Goal: Information Seeking & Learning: Learn about a topic

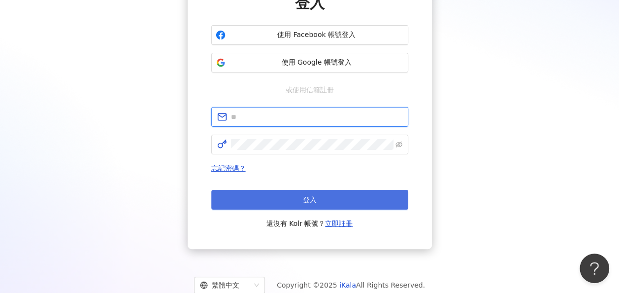
type input "**********"
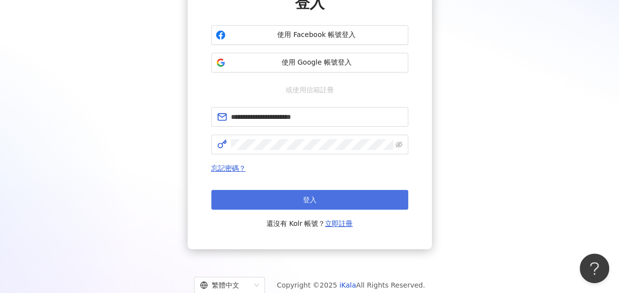
click at [304, 199] on span "登入" at bounding box center [310, 200] width 14 height 8
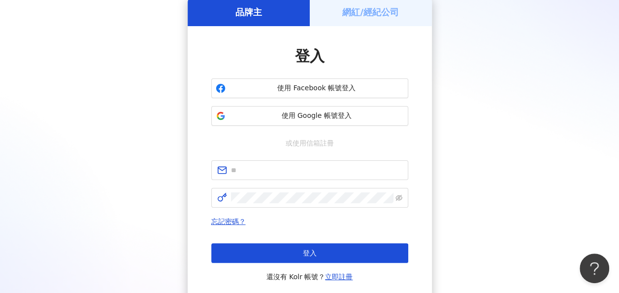
scroll to position [99, 0]
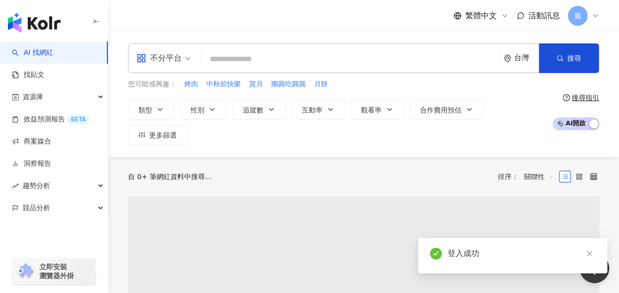
click at [242, 54] on input "search" at bounding box center [349, 59] width 291 height 19
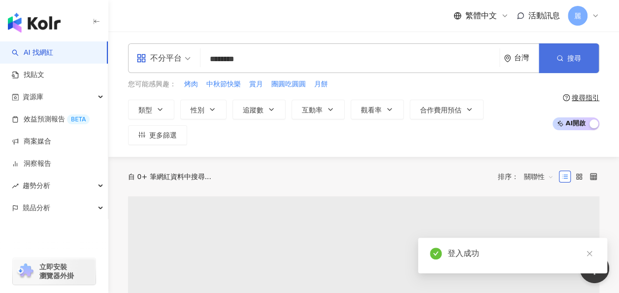
type input "********"
click at [572, 63] on button "搜尋" at bounding box center [569, 58] width 60 height 30
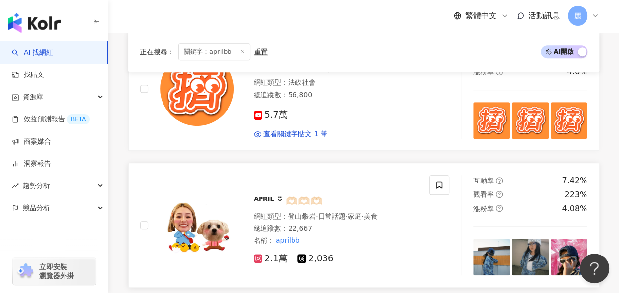
scroll to position [197, 0]
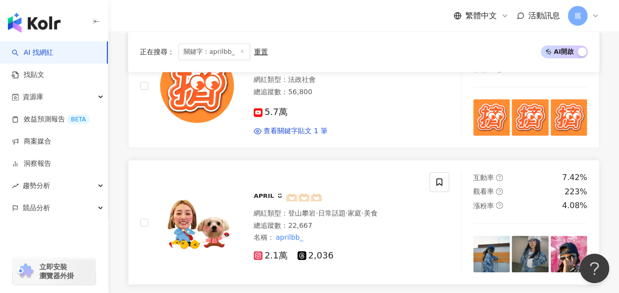
click at [271, 192] on span "ᴬᴾᴿᴵᴸ ᵕ̈ 🫶🏻🫶🏻🫶🏻" at bounding box center [288, 198] width 69 height 12
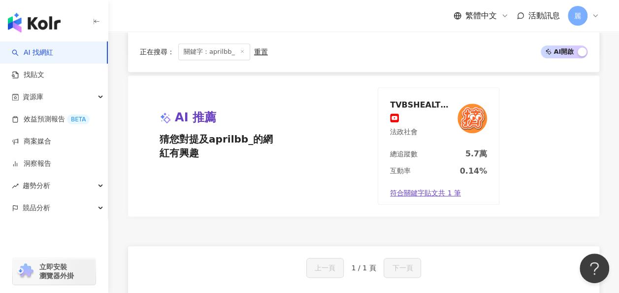
scroll to position [425, 0]
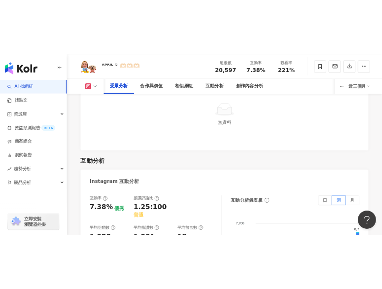
scroll to position [1883, 0]
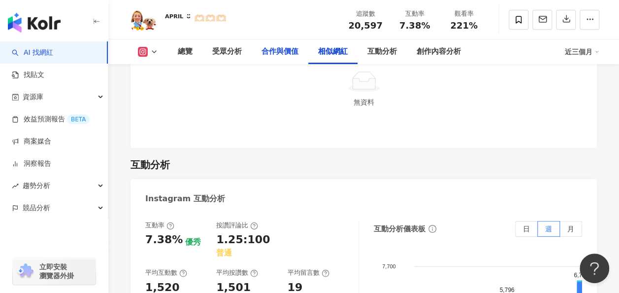
click at [293, 57] on div "合作與價值" at bounding box center [280, 51] width 57 height 25
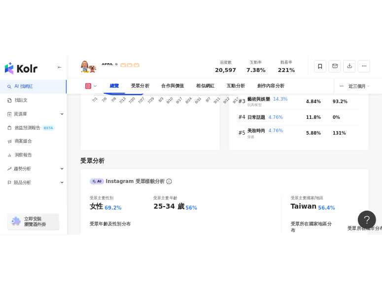
scroll to position [735, 0]
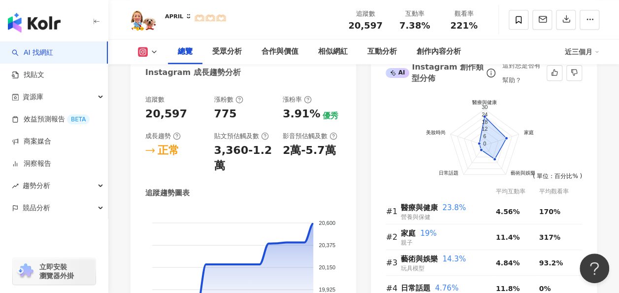
scroll to position [560, 0]
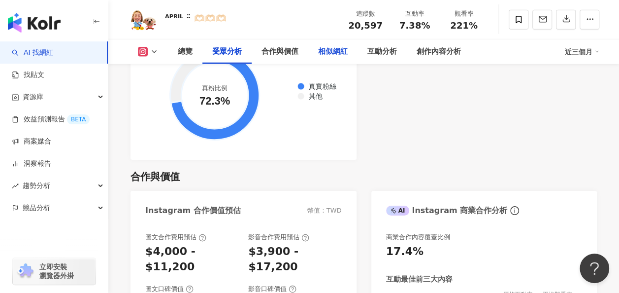
click at [327, 47] on div "相似網紅" at bounding box center [333, 52] width 30 height 12
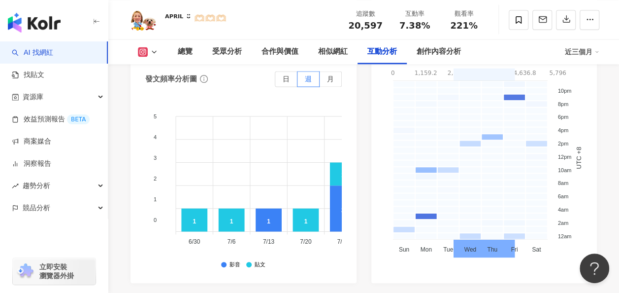
scroll to position [2853, 0]
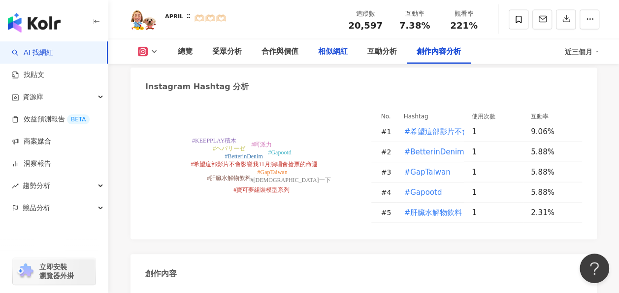
click at [340, 52] on div "相似網紅" at bounding box center [333, 52] width 30 height 12
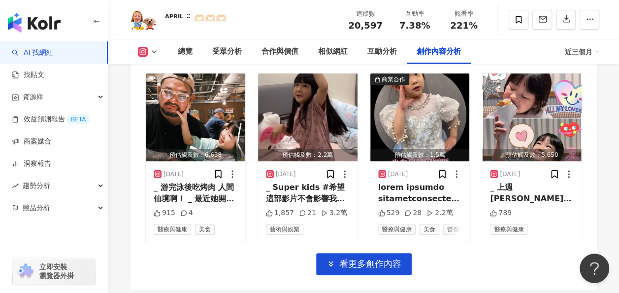
scroll to position [3594, 0]
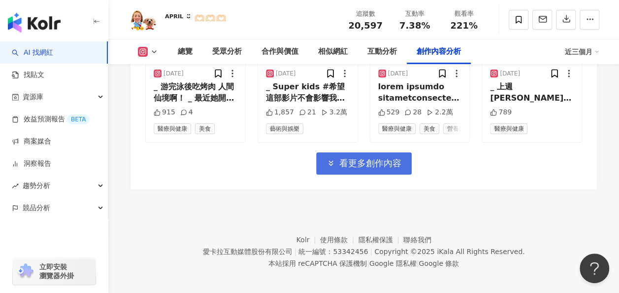
click at [319, 157] on button "看更多創作內容" at bounding box center [364, 163] width 96 height 22
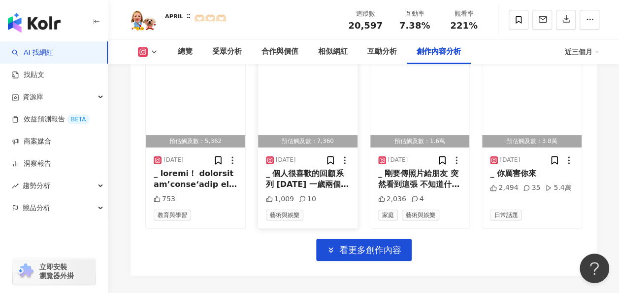
scroll to position [4130, 0]
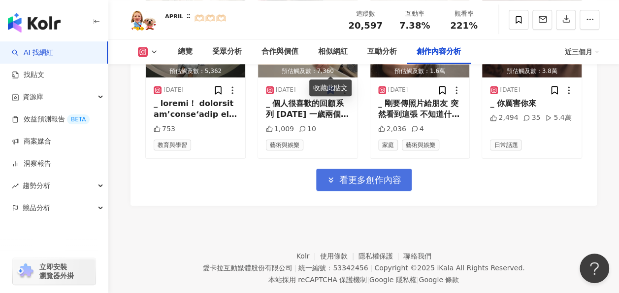
click at [344, 174] on span "看更多創作內容" at bounding box center [370, 179] width 62 height 11
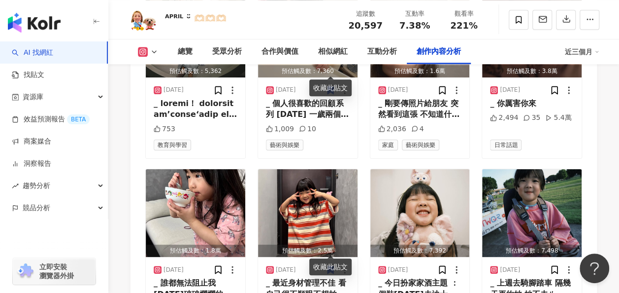
click at [323, 21] on div "ᴬᴾᴿᴵᴸ ᵕ̈ 🫶🏻🫶🏻🫶🏻 追蹤數 20,597 互動率 7.38% 觀看率 221%" at bounding box center [363, 19] width 511 height 39
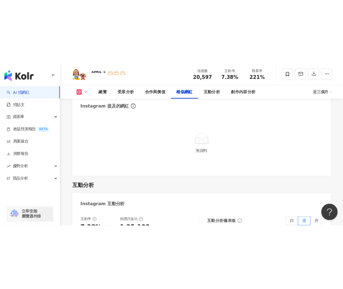
scroll to position [1785, 0]
